Goal: Task Accomplishment & Management: Complete application form

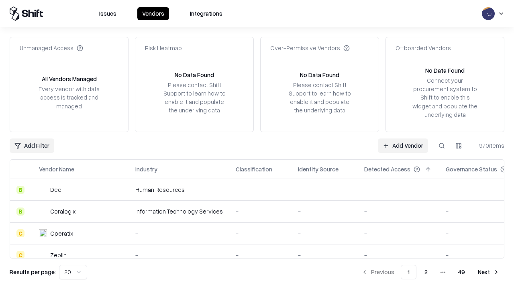
click at [403, 145] on link "Add Vendor" at bounding box center [403, 146] width 50 height 14
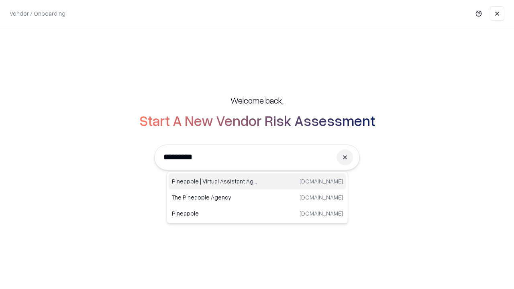
click at [258, 182] on div "Pineapple | Virtual Assistant Agency [DOMAIN_NAME]" at bounding box center [258, 182] width 178 height 16
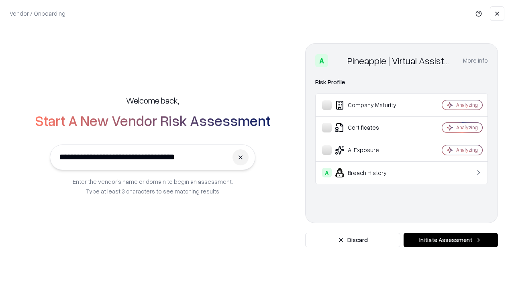
type input "**********"
click at [451, 240] on button "Initiate Assessment" at bounding box center [451, 240] width 94 height 14
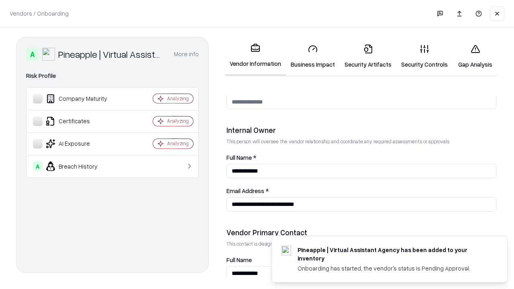
scroll to position [416, 0]
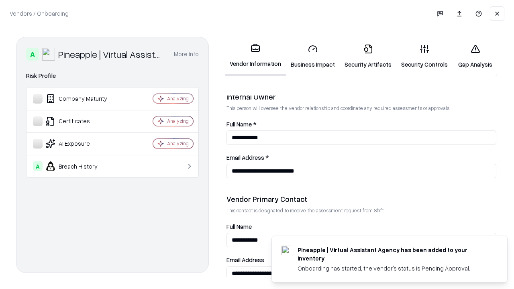
click at [313, 56] on link "Business Impact" at bounding box center [313, 56] width 54 height 37
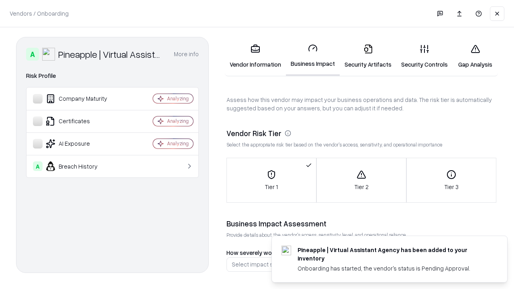
click at [368, 56] on link "Security Artifacts" at bounding box center [368, 56] width 57 height 37
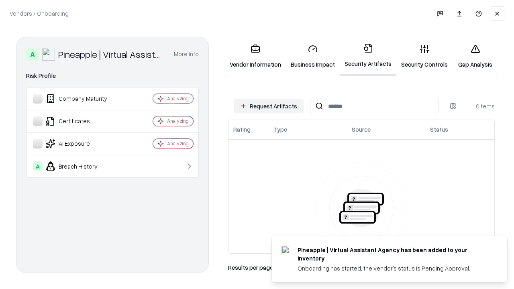
click at [269, 106] on button "Request Artifacts" at bounding box center [269, 106] width 70 height 14
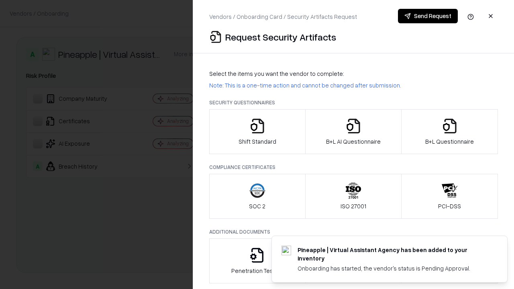
click at [257, 132] on icon "button" at bounding box center [258, 126] width 16 height 16
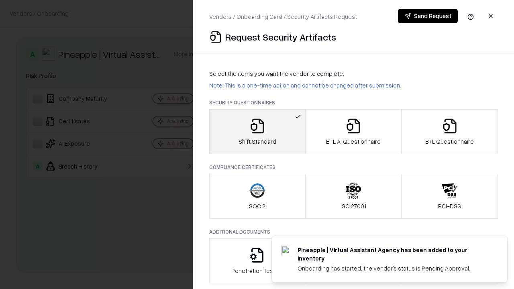
click at [428, 16] on button "Send Request" at bounding box center [428, 16] width 60 height 14
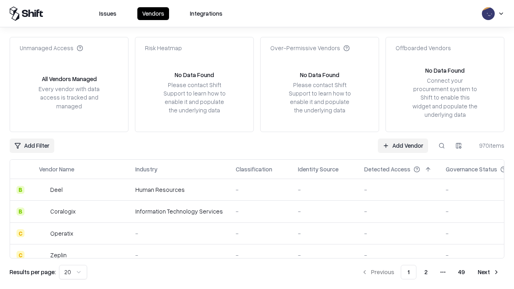
click at [442, 145] on button at bounding box center [442, 146] width 14 height 14
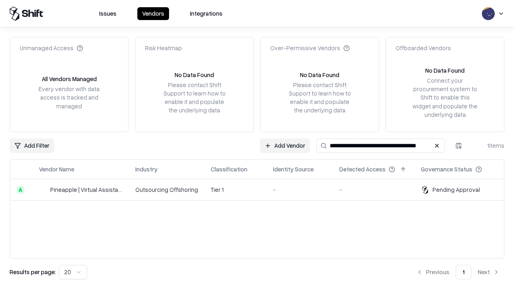
type input "**********"
click at [262, 190] on td "Tier 1" at bounding box center [236, 190] width 62 height 22
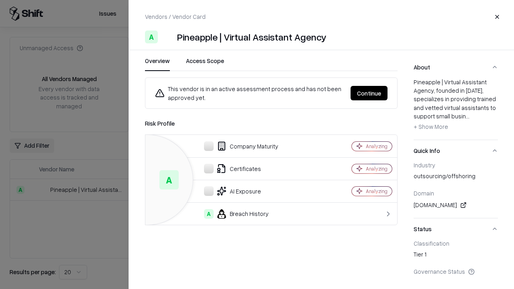
click at [369, 93] on button "Continue" at bounding box center [369, 93] width 37 height 14
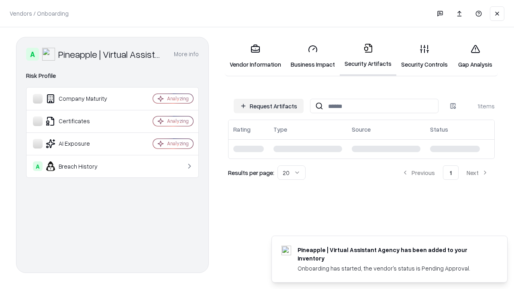
click at [425, 56] on link "Security Controls" at bounding box center [425, 56] width 56 height 37
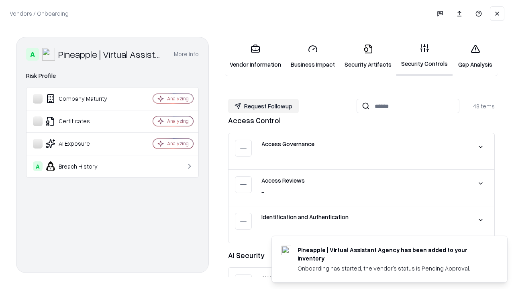
click at [264, 106] on button "Request Followup" at bounding box center [263, 106] width 71 height 14
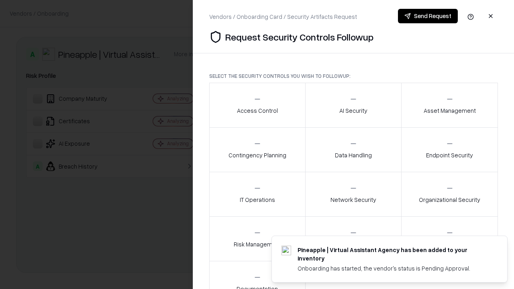
click at [257, 105] on div "Access Control" at bounding box center [257, 105] width 41 height 20
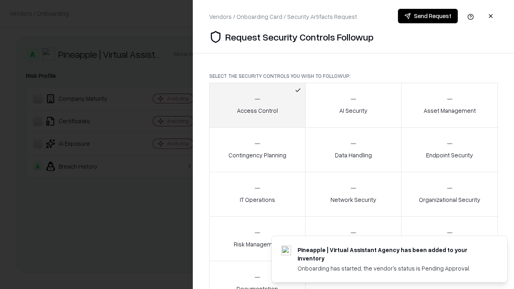
click at [428, 16] on button "Send Request" at bounding box center [428, 16] width 60 height 14
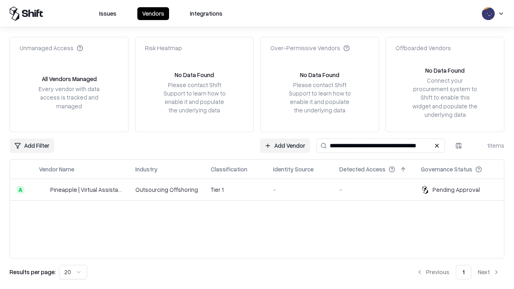
type input "**********"
click at [262, 190] on td "Tier 1" at bounding box center [236, 190] width 62 height 22
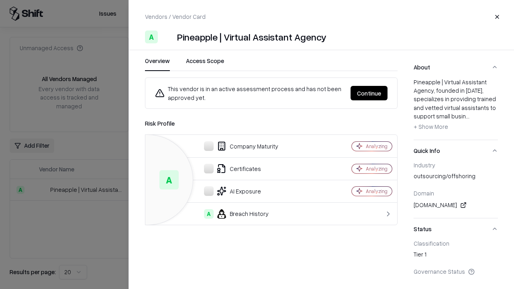
click at [369, 93] on button "Continue" at bounding box center [369, 93] width 37 height 14
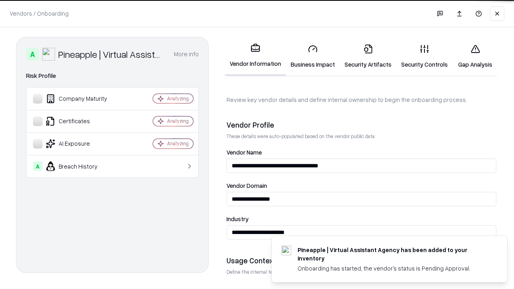
click at [475, 56] on link "Gap Analysis" at bounding box center [475, 56] width 45 height 37
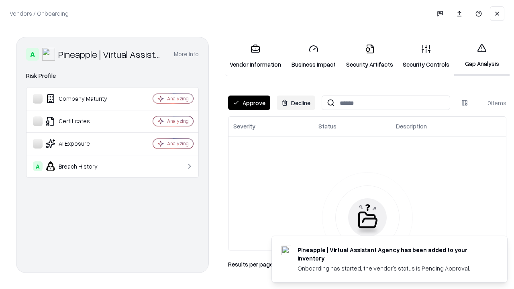
click at [249, 103] on button "Approve" at bounding box center [249, 103] width 42 height 14
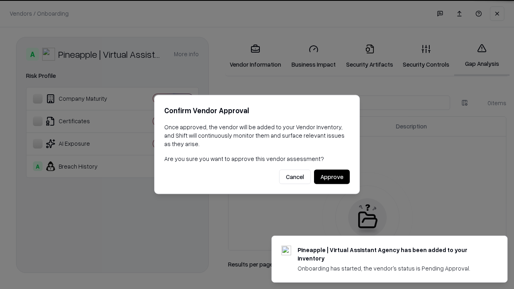
click at [332, 177] on button "Approve" at bounding box center [332, 177] width 36 height 14
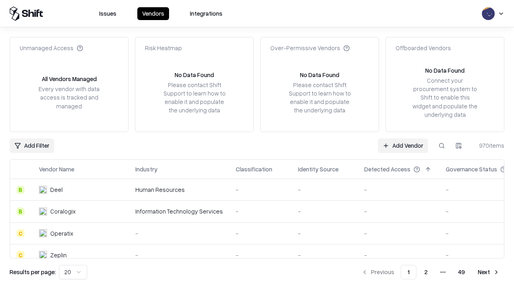
type input "**********"
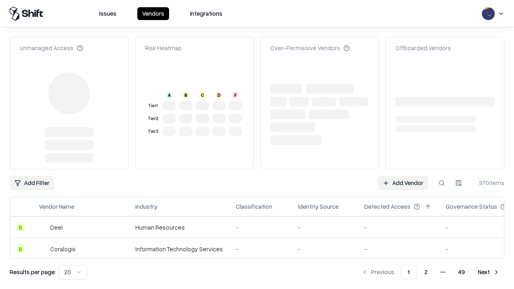
click at [403, 176] on link "Add Vendor" at bounding box center [403, 183] width 50 height 14
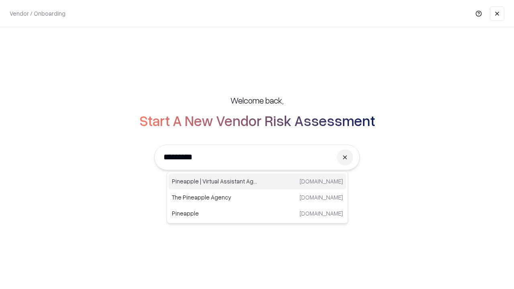
click at [258, 182] on div "Pineapple | Virtual Assistant Agency [DOMAIN_NAME]" at bounding box center [258, 182] width 178 height 16
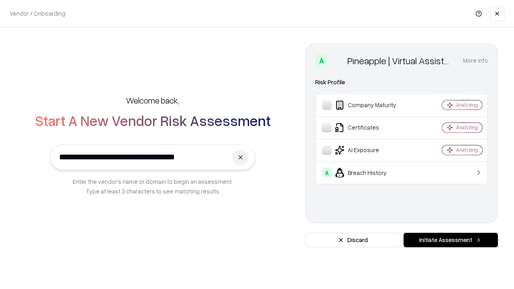
type input "**********"
click at [451, 240] on button "Initiate Assessment" at bounding box center [451, 240] width 94 height 14
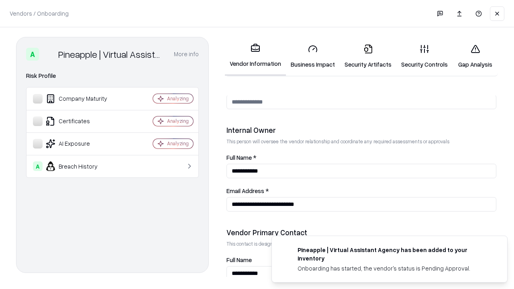
scroll to position [416, 0]
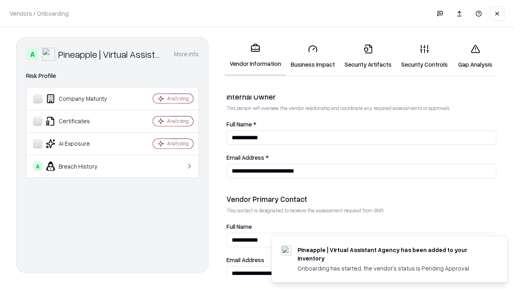
click at [475, 56] on link "Gap Analysis" at bounding box center [475, 56] width 45 height 37
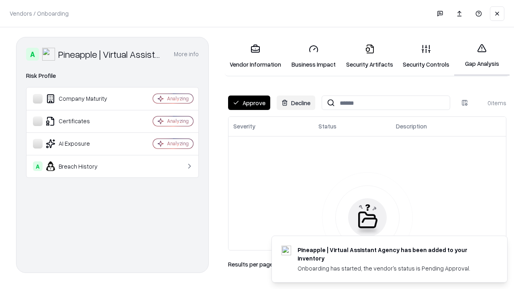
click at [249, 103] on button "Approve" at bounding box center [249, 103] width 42 height 14
